Goal: Book appointment/travel/reservation

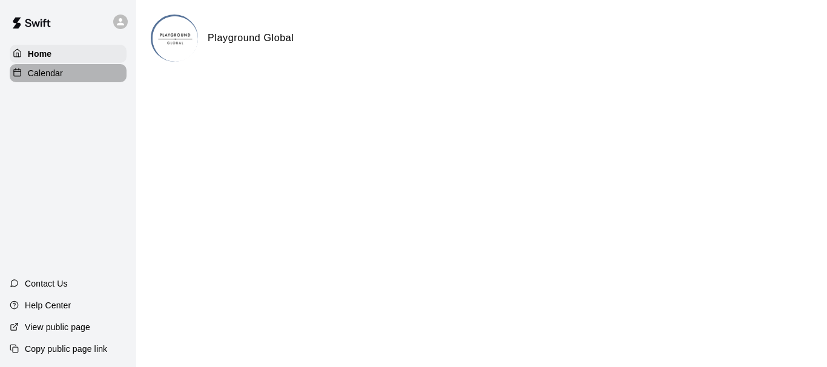
click at [59, 75] on p "Calendar" at bounding box center [45, 73] width 35 height 12
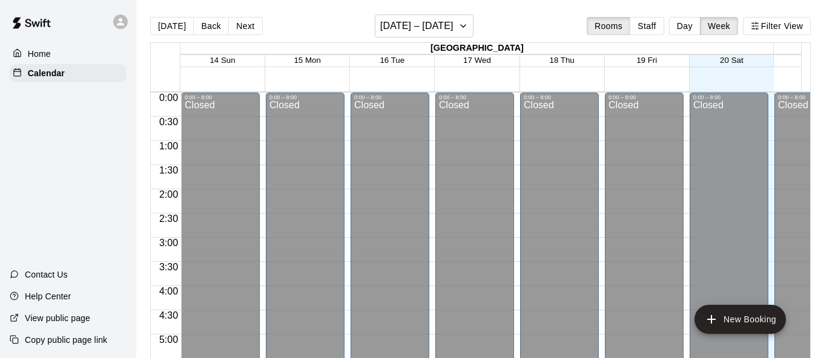
scroll to position [451, 0]
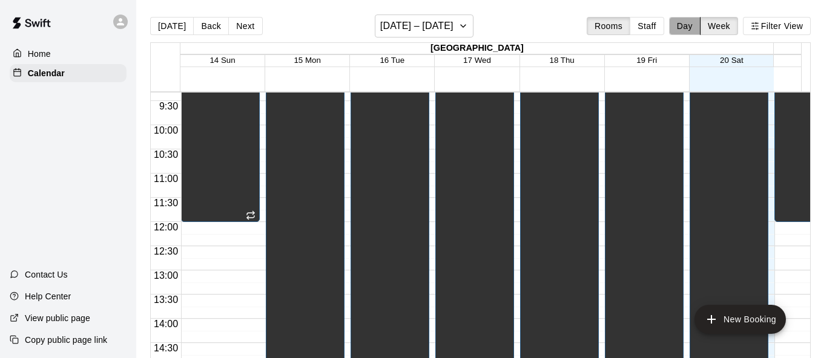
click at [691, 33] on button "Day" at bounding box center [684, 26] width 31 height 18
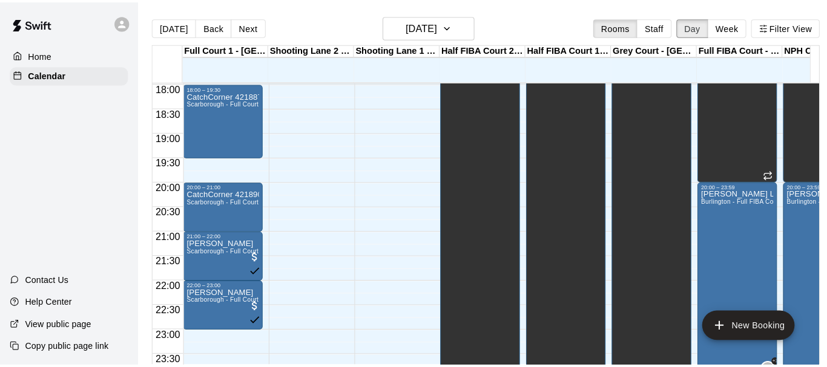
scroll to position [872, 0]
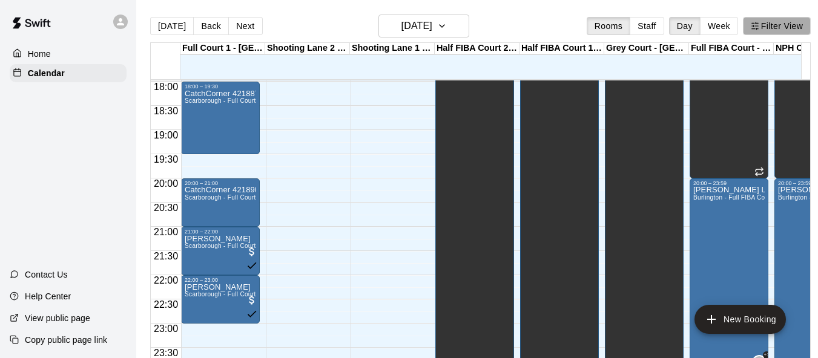
click at [758, 23] on line "button" at bounding box center [756, 23] width 2 height 0
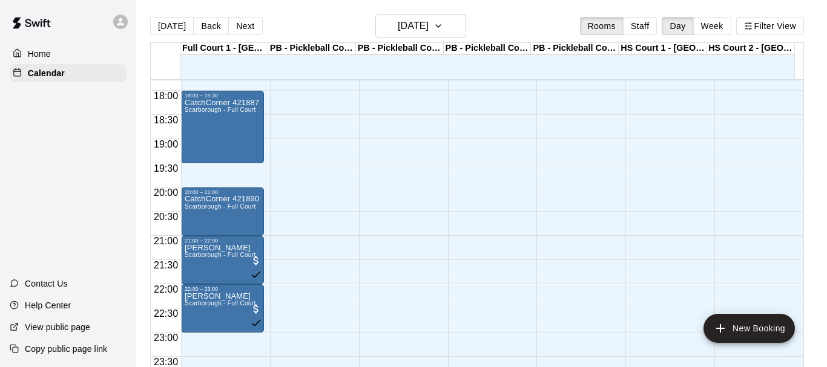
scroll to position [640, 0]
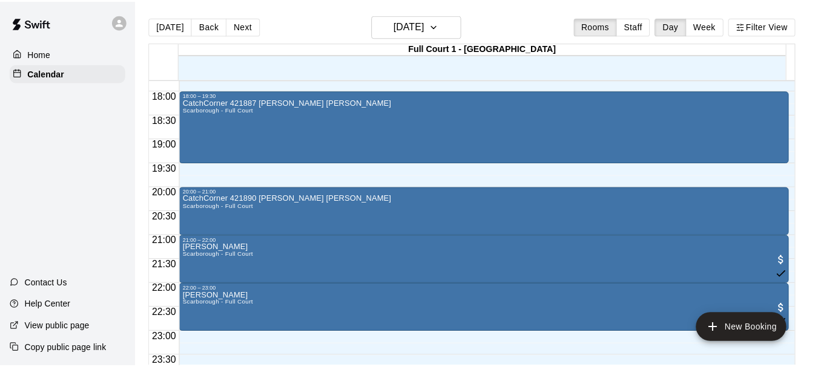
scroll to position [104, 0]
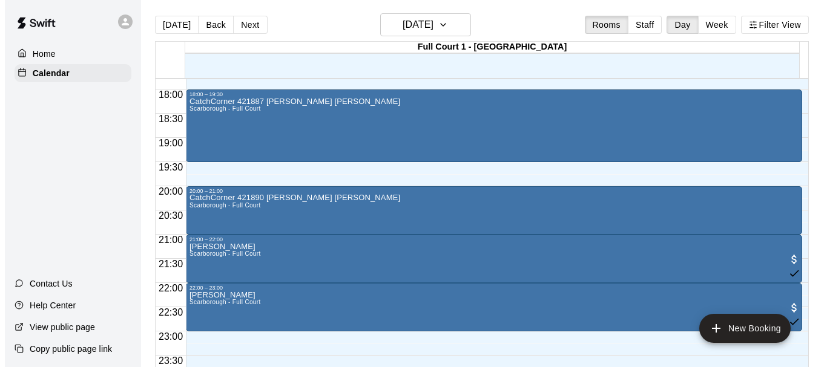
scroll to position [1, 0]
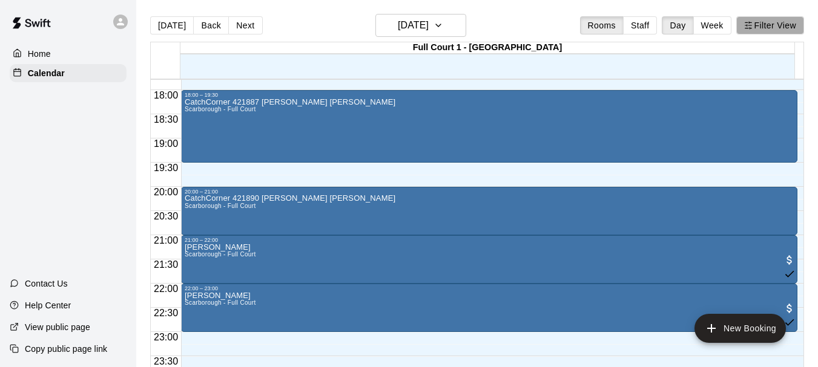
click at [778, 28] on button "Filter View" at bounding box center [770, 25] width 68 height 18
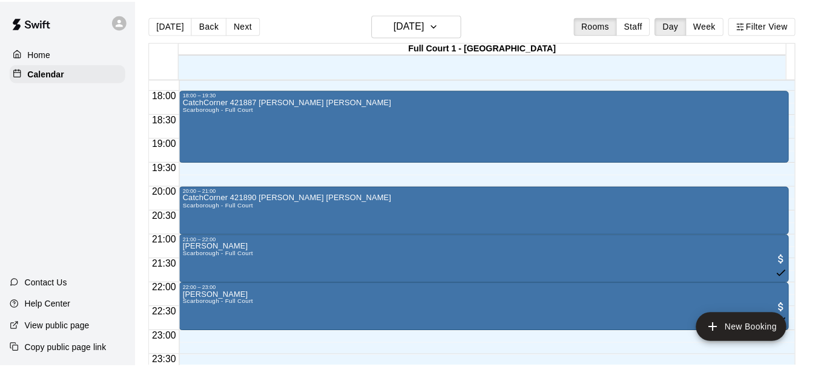
scroll to position [203, 0]
